Goal: Transaction & Acquisition: Purchase product/service

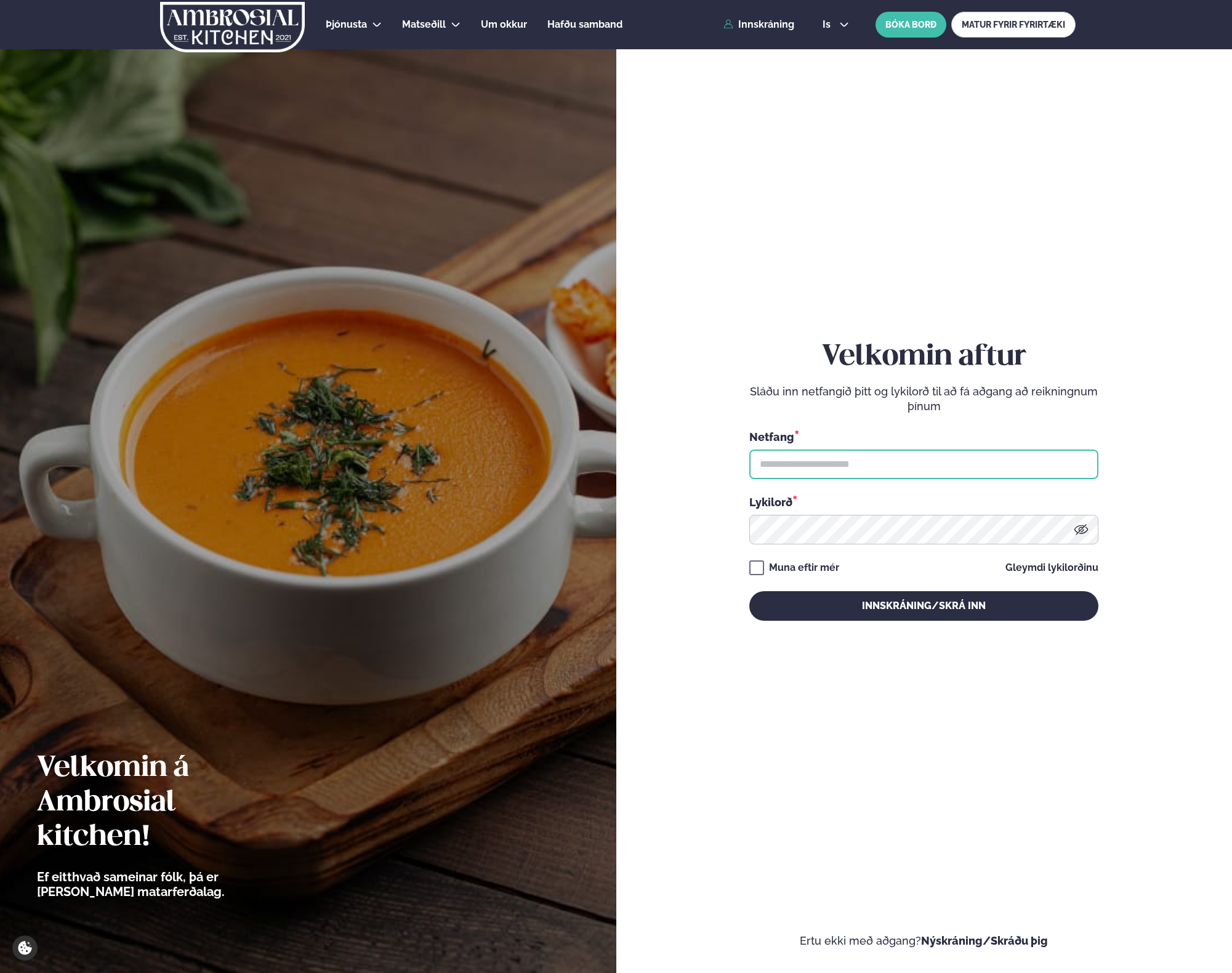
click at [832, 472] on input "text" at bounding box center [924, 465] width 349 height 30
click at [1064, 472] on input "text" at bounding box center [924, 465] width 349 height 30
type input "**********"
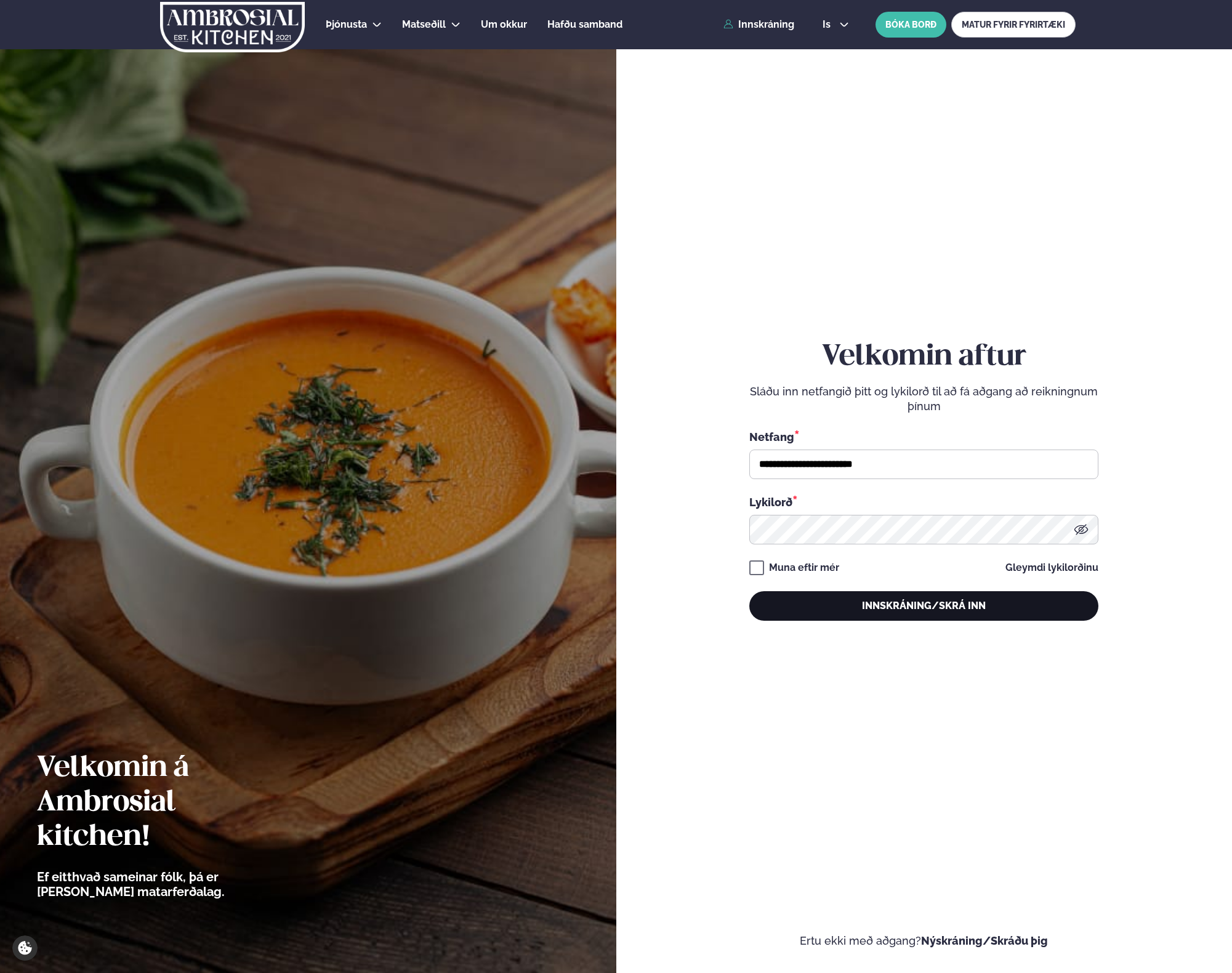
click at [826, 598] on button "Innskráning/Skrá inn" at bounding box center [924, 606] width 349 height 30
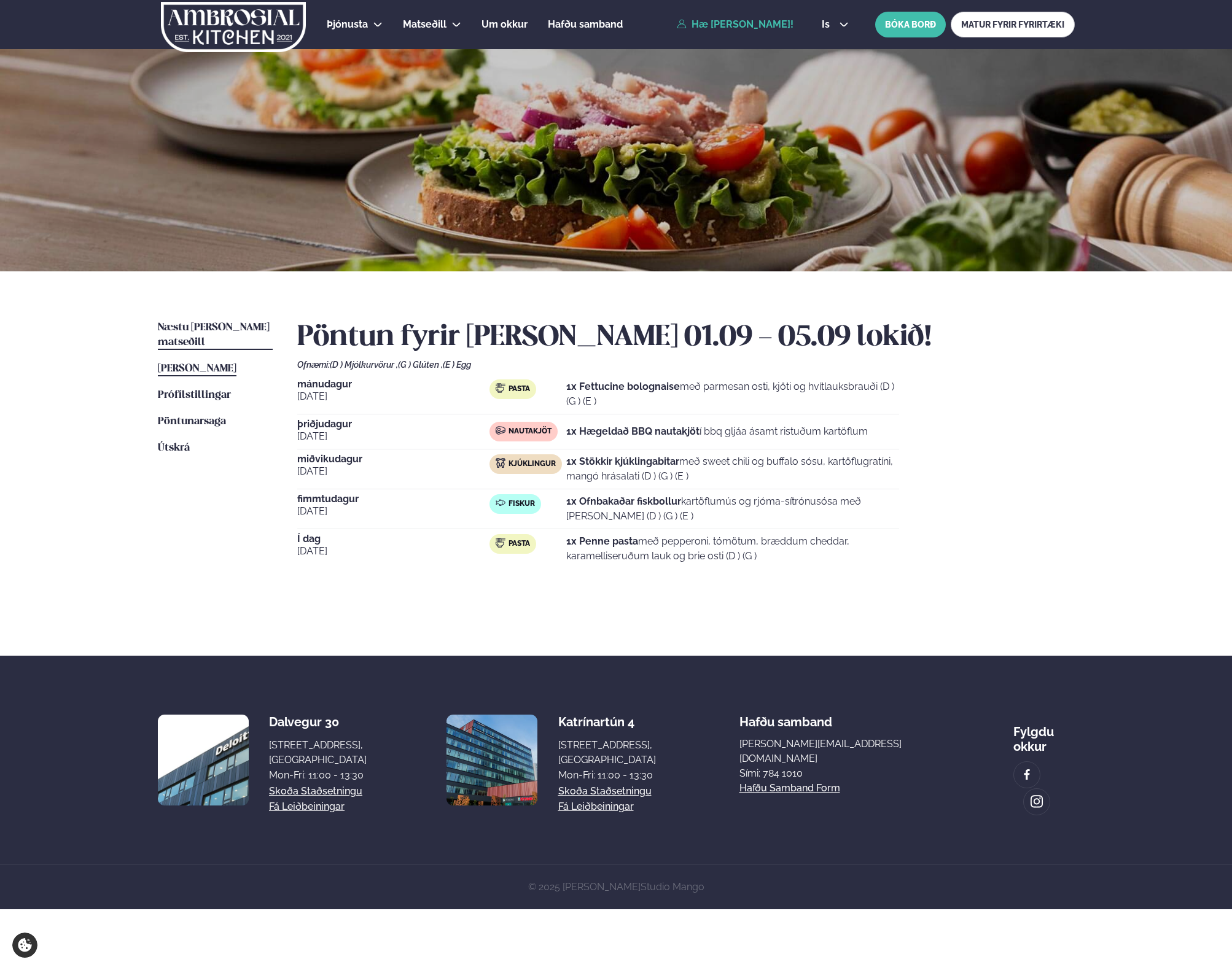
click at [242, 322] on link "Næstu [PERSON_NAME] matseðill Næsta vika" at bounding box center [215, 335] width 115 height 30
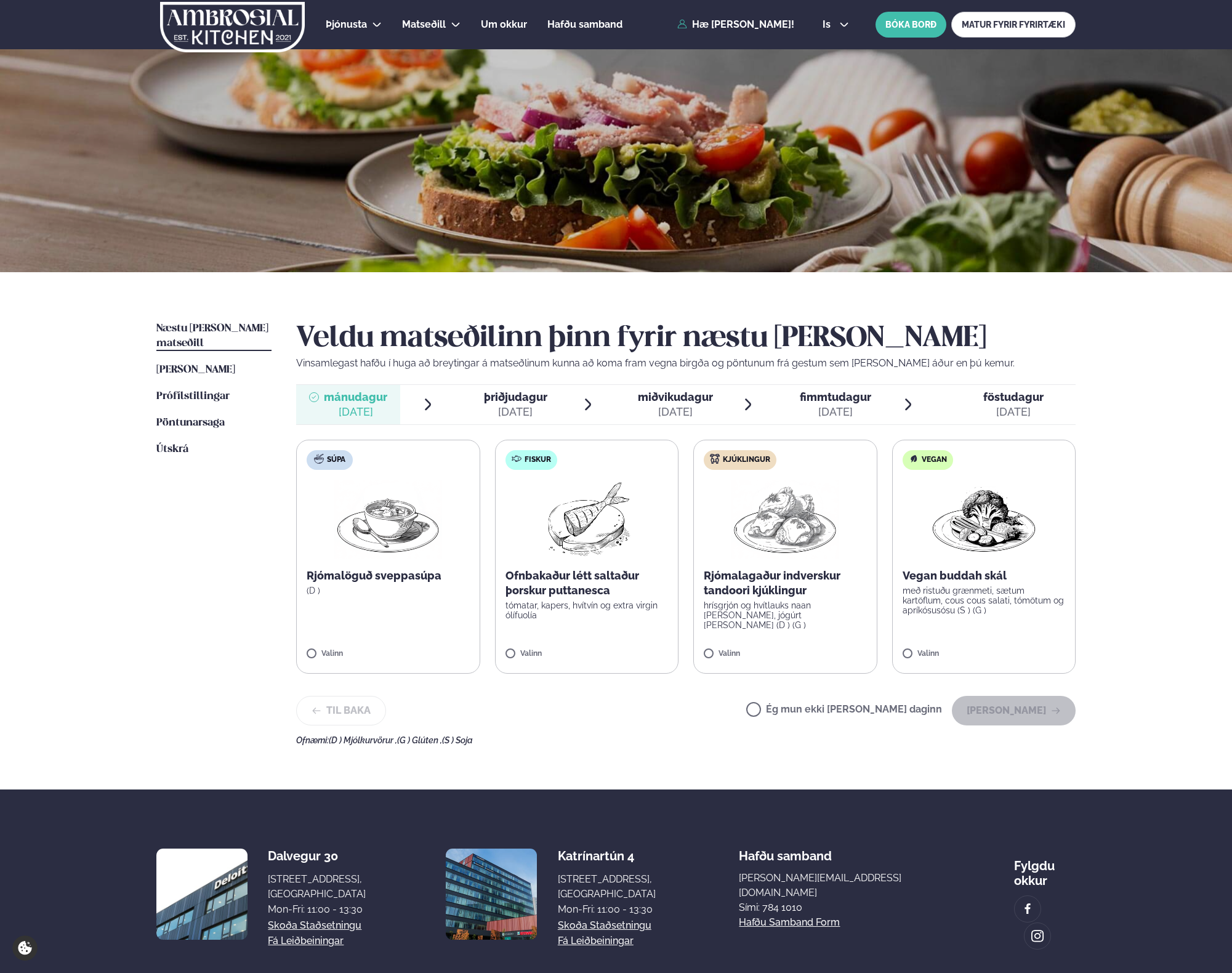
click at [580, 546] on img at bounding box center [586, 519] width 109 height 79
click at [1032, 714] on button "[PERSON_NAME]" at bounding box center [1014, 711] width 124 height 30
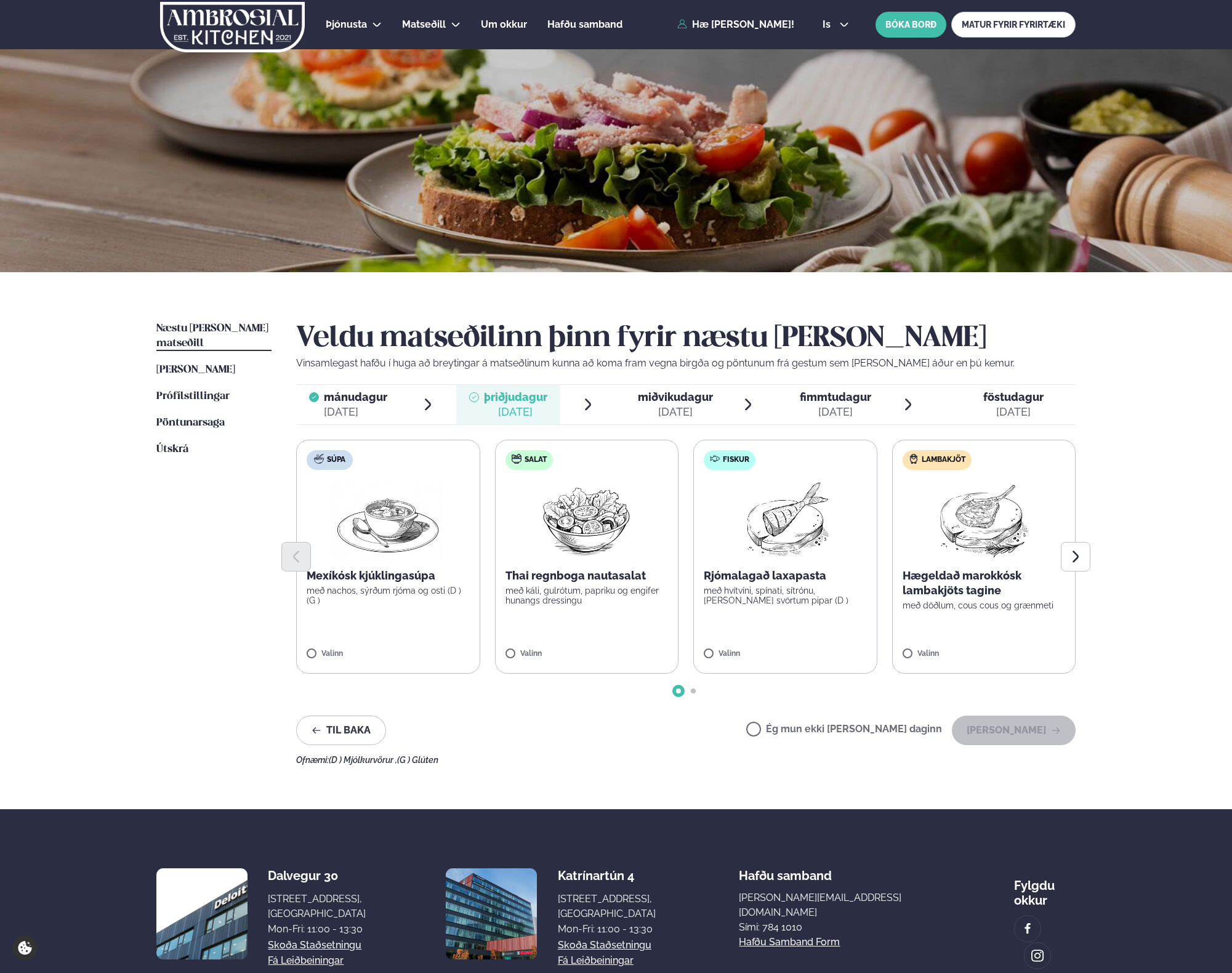
click at [774, 577] on p "Rjómalagað laxapasta" at bounding box center [785, 576] width 163 height 15
click at [1031, 735] on button "[PERSON_NAME]" at bounding box center [1014, 731] width 124 height 30
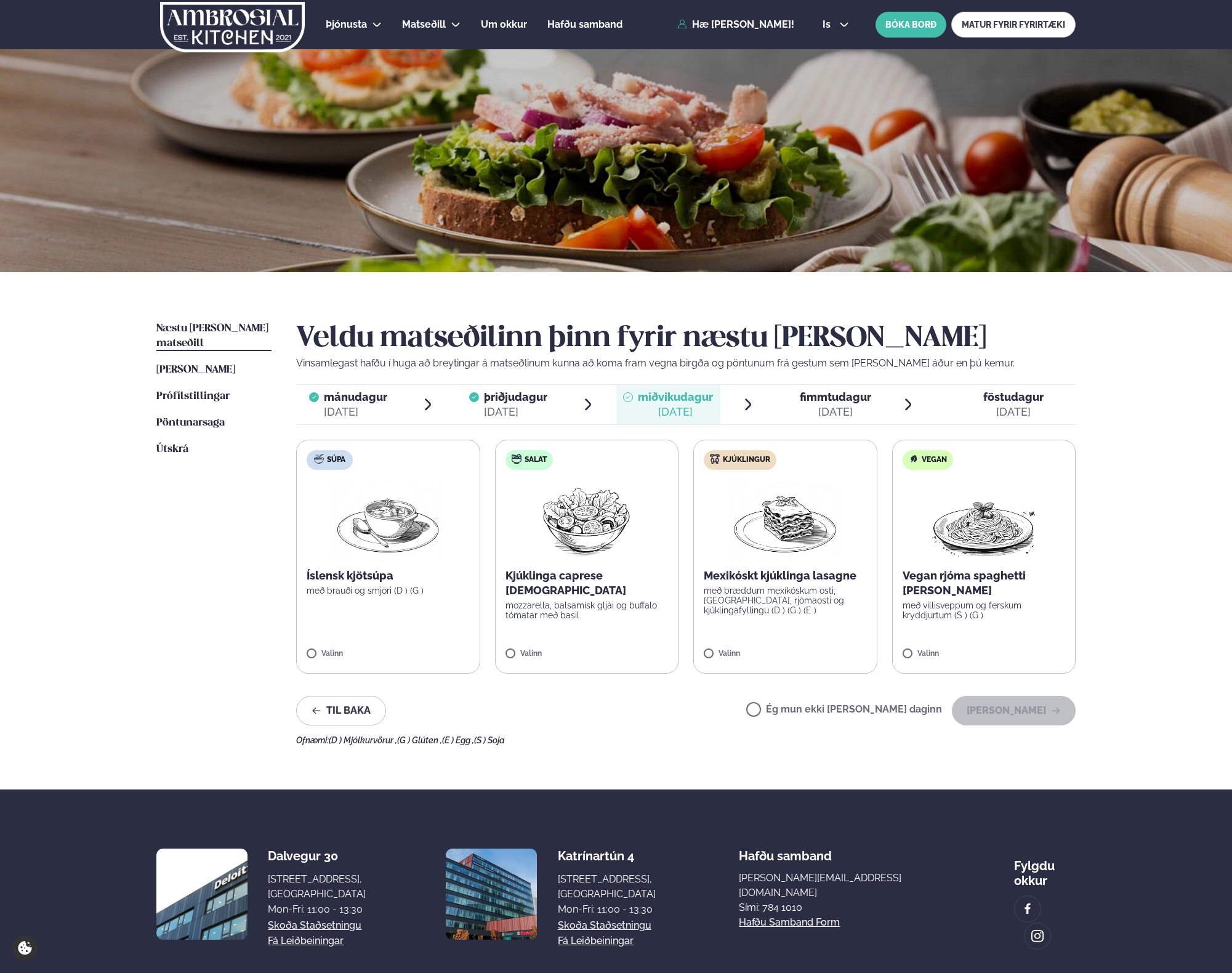
click at [794, 594] on p "með bræddum mexíkóskum osti, [GEOGRAPHIC_DATA], rjómaosti og kjúklingafyllingu …" at bounding box center [785, 601] width 163 height 30
click at [1014, 716] on button "[PERSON_NAME]" at bounding box center [1014, 711] width 124 height 30
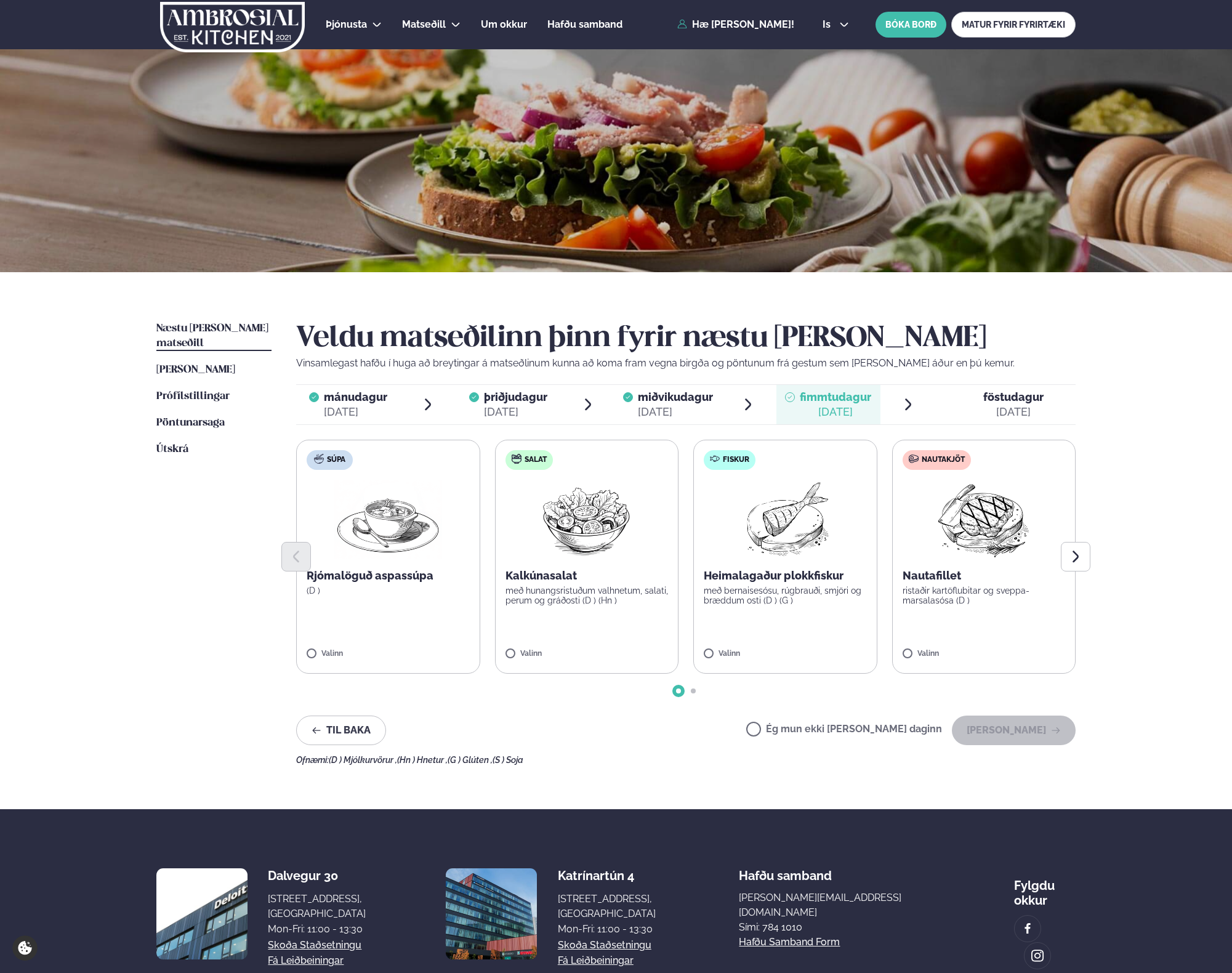
click at [790, 582] on p "Heimalagaður plokkfiskur" at bounding box center [785, 576] width 163 height 15
click at [953, 589] on p "ristaðir kartöflubitar og sveppa- marsalasósa (D )" at bounding box center [985, 596] width 163 height 20
click at [746, 658] on div at bounding box center [749, 648] width 47 height 25
click at [749, 652] on icon at bounding box center [749, 649] width 12 height 12
click at [1025, 732] on button "[PERSON_NAME]" at bounding box center [1014, 731] width 124 height 30
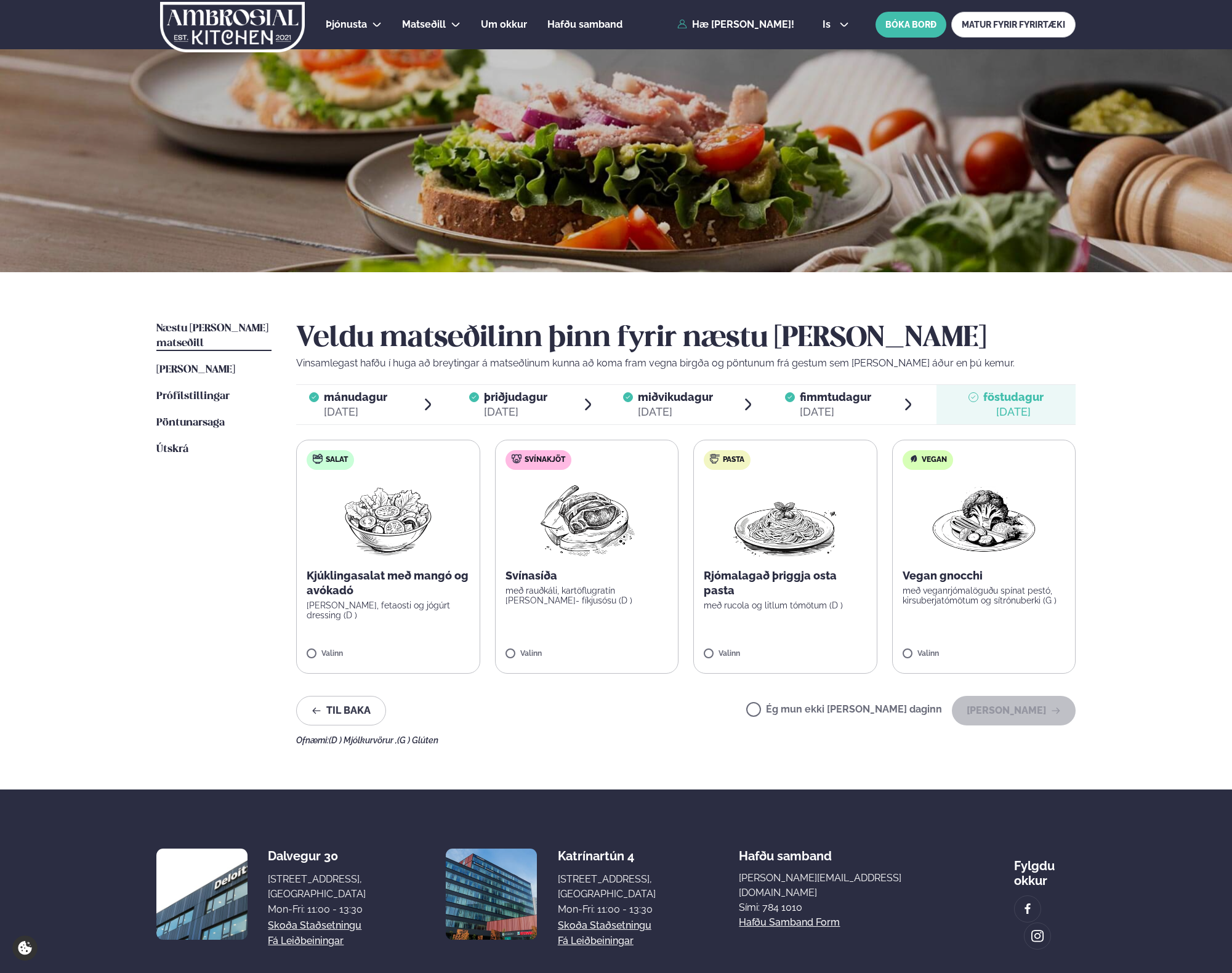
click at [776, 573] on p "Rjómalagað þriggja osta pasta" at bounding box center [785, 583] width 163 height 30
click at [1015, 717] on button "[PERSON_NAME]" at bounding box center [1014, 711] width 124 height 30
